Goal: Task Accomplishment & Management: Use online tool/utility

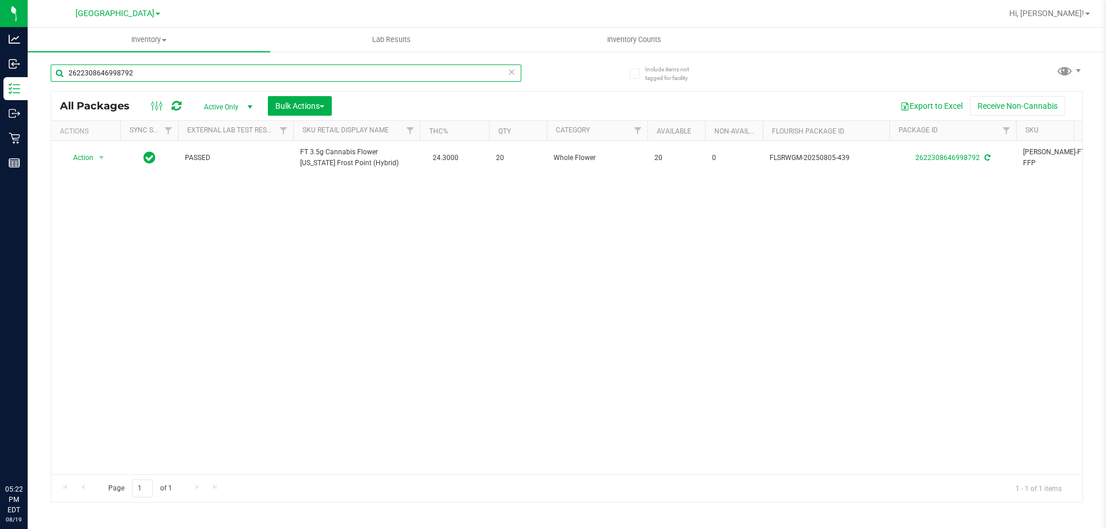
drag, startPoint x: 190, startPoint y: 64, endPoint x: 175, endPoint y: 74, distance: 18.2
click at [184, 66] on input "2622308646998792" at bounding box center [286, 73] width 471 height 17
click at [175, 75] on input "2622308646998792" at bounding box center [286, 73] width 471 height 17
click at [173, 76] on input "2622308646998792" at bounding box center [286, 73] width 471 height 17
click at [173, 77] on input "2622308646998792" at bounding box center [286, 73] width 471 height 17
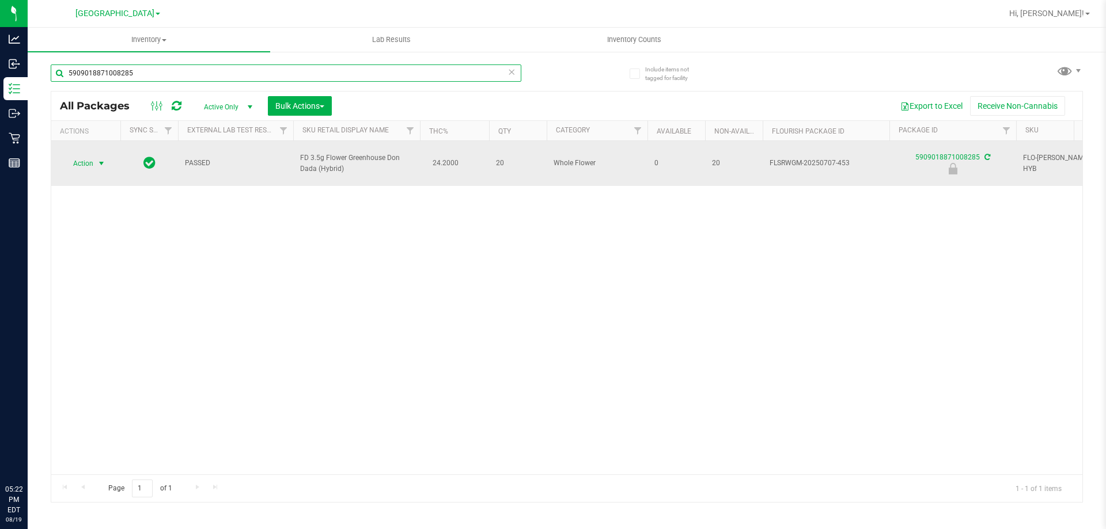
type input "5909018871008285"
click at [100, 159] on span "select" at bounding box center [101, 163] width 9 height 9
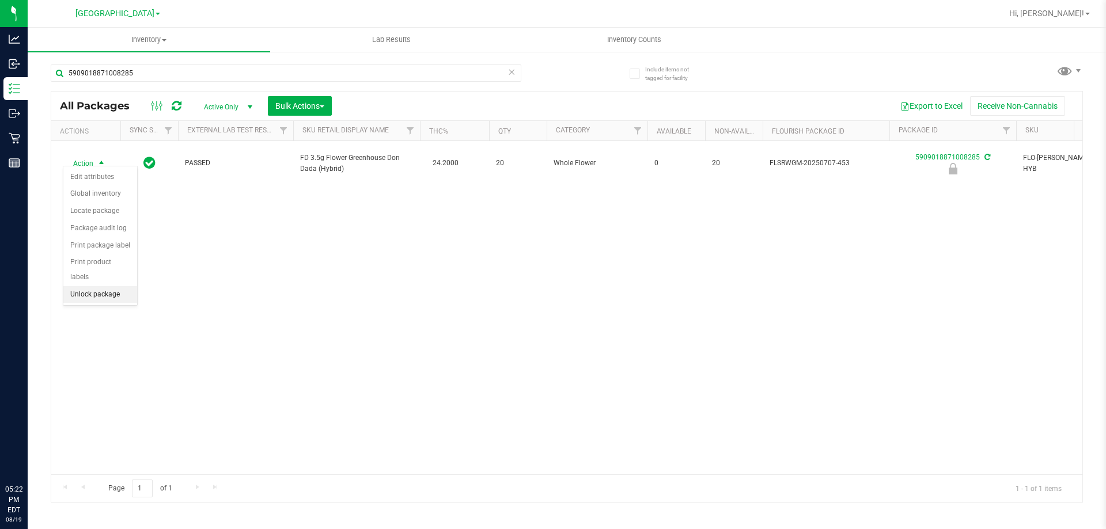
click at [108, 286] on li "Unlock package" at bounding box center [100, 294] width 74 height 17
